Goal: Task Accomplishment & Management: Use online tool/utility

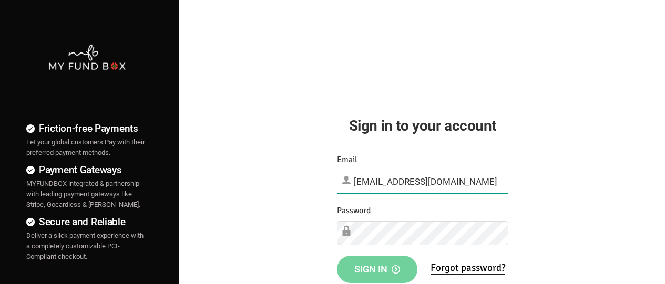
type input "[EMAIL_ADDRESS][DOMAIN_NAME]"
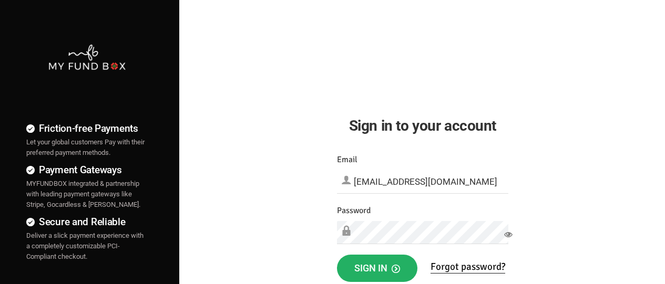
click at [377, 268] on span "Sign in" at bounding box center [377, 268] width 46 height 11
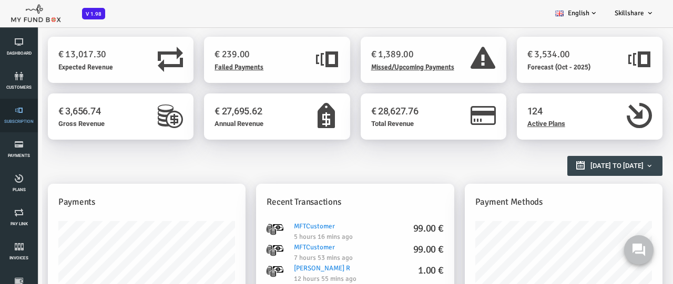
click at [19, 116] on link "Subscription" at bounding box center [19, 116] width 32 height 34
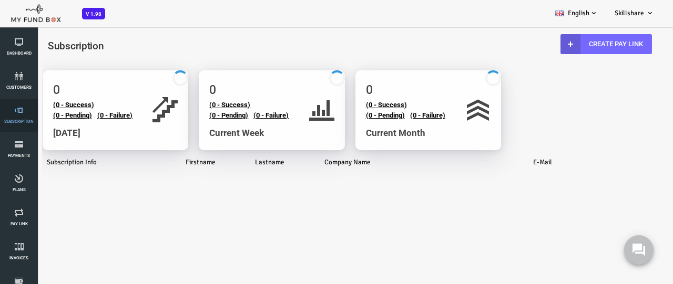
select select "100"
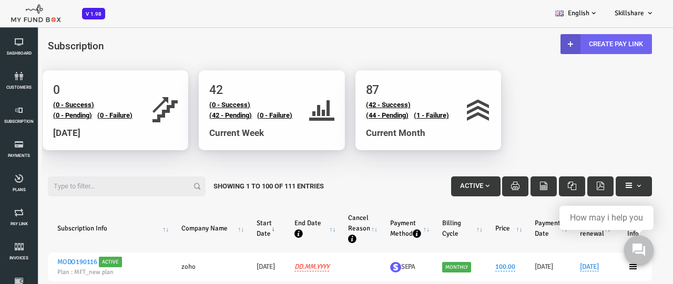
click at [577, 44] on link "Create Pay Link" at bounding box center [578, 44] width 91 height 20
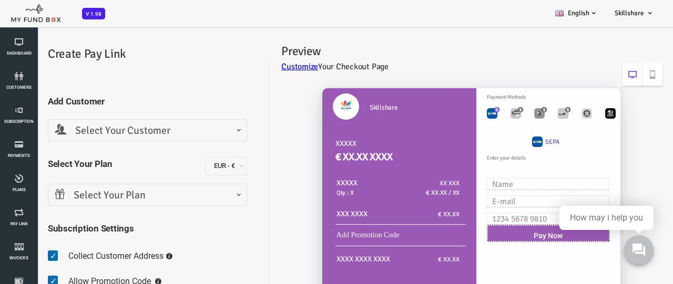
click at [120, 130] on span "Select Your Customer" at bounding box center [120, 131] width 185 height 16
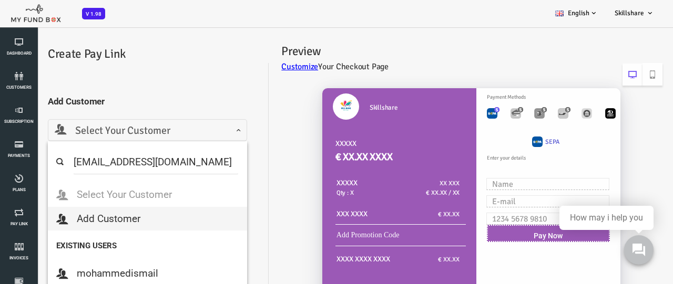
type input "[EMAIL_ADDRESS][DOMAIN_NAME]"
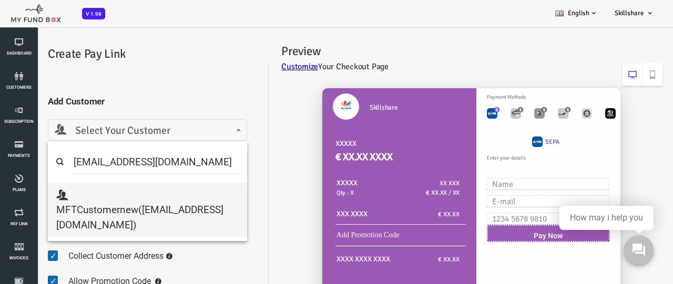
select select "[EMAIL_ADDRESS][DOMAIN_NAME]"
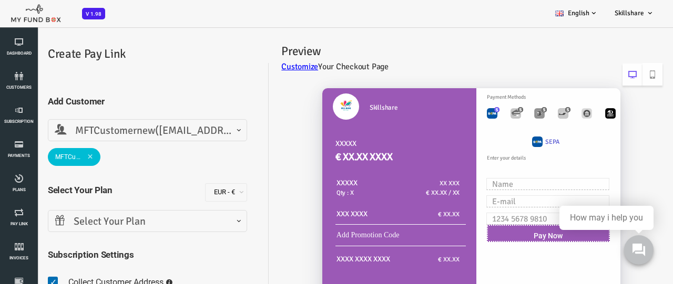
click at [120, 221] on span "Select Your Plan" at bounding box center [120, 222] width 185 height 16
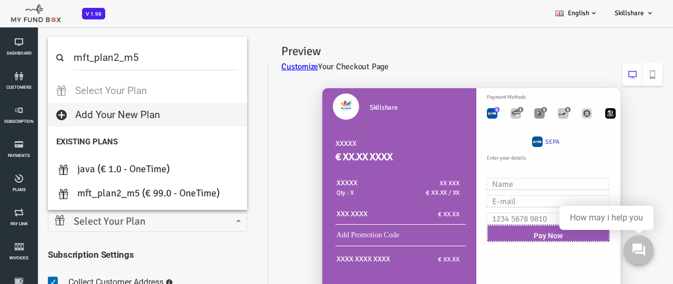
select select "MFT_Plan2_m5"
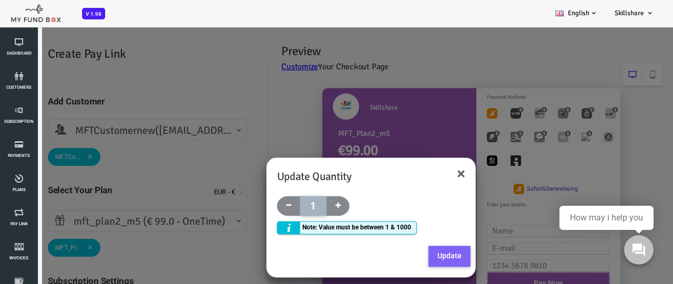
click at [421, 256] on button "Update" at bounding box center [422, 256] width 42 height 21
